Goal: Communication & Community: Participate in discussion

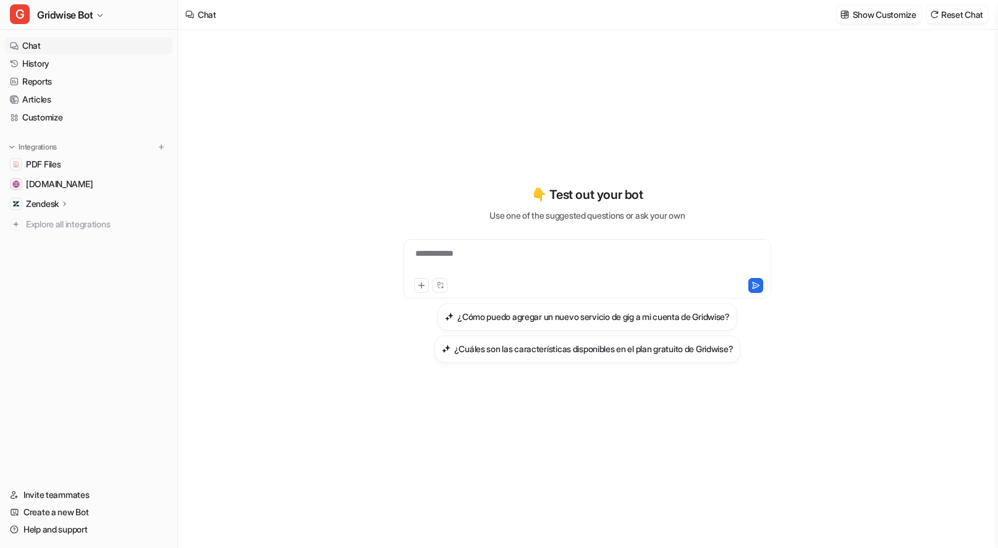
click at [514, 262] on div "**********" at bounding box center [588, 261] width 362 height 28
paste div
